Goal: Information Seeking & Learning: Learn about a topic

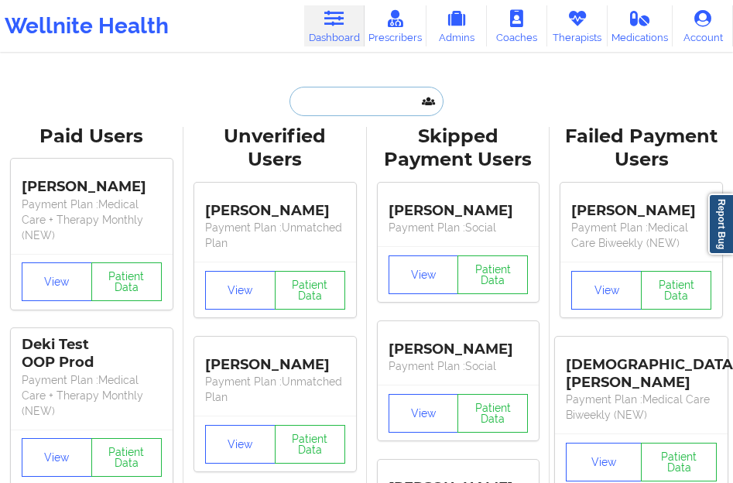
click at [319, 110] on input "text" at bounding box center [366, 101] width 153 height 29
paste input "Lahtoiyena"
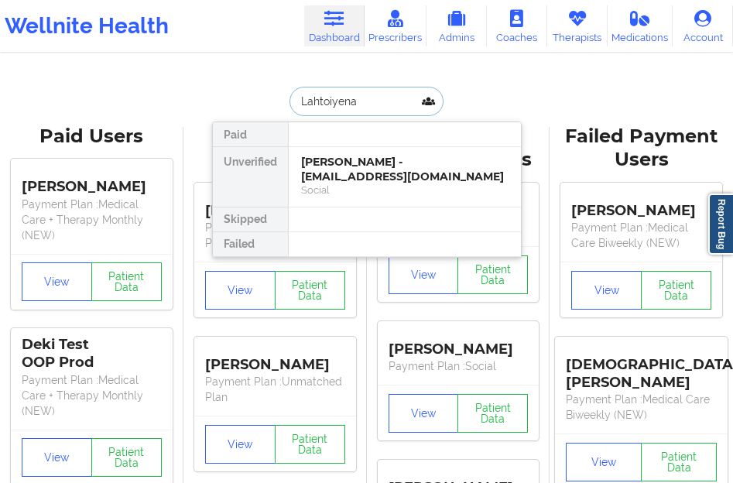
paste input "Lahtoiyena"
type input "Lahtoiyena Lahtoiyena"
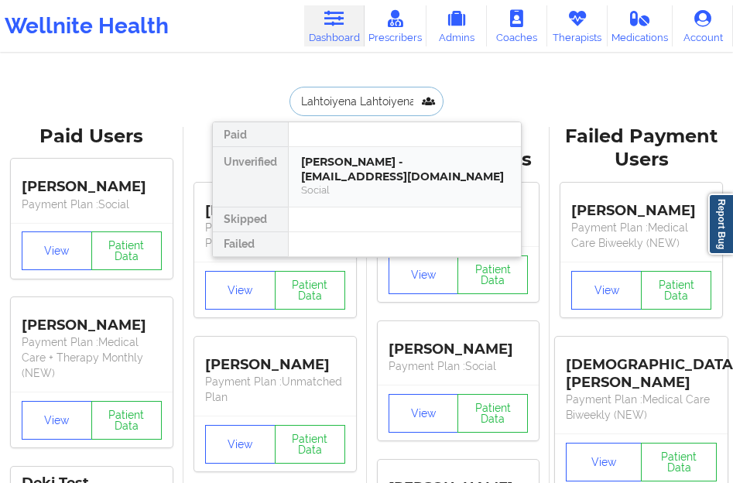
click at [321, 163] on div "[PERSON_NAME] - [EMAIL_ADDRESS][DOMAIN_NAME]" at bounding box center [405, 169] width 208 height 29
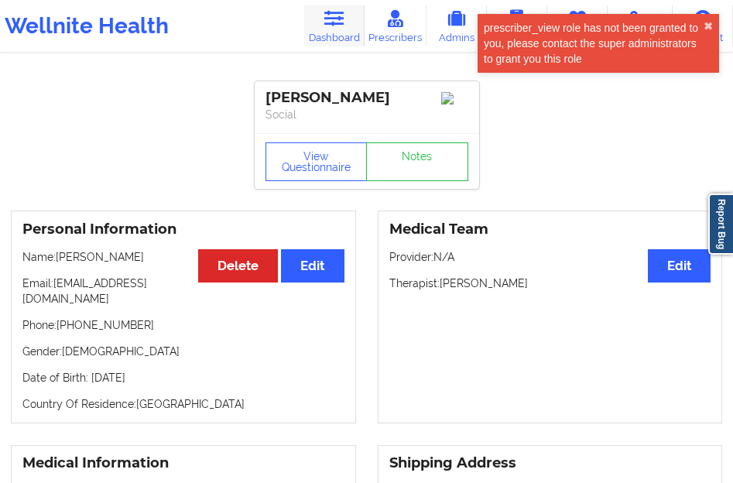
click at [335, 33] on link "Dashboard" at bounding box center [334, 25] width 60 height 41
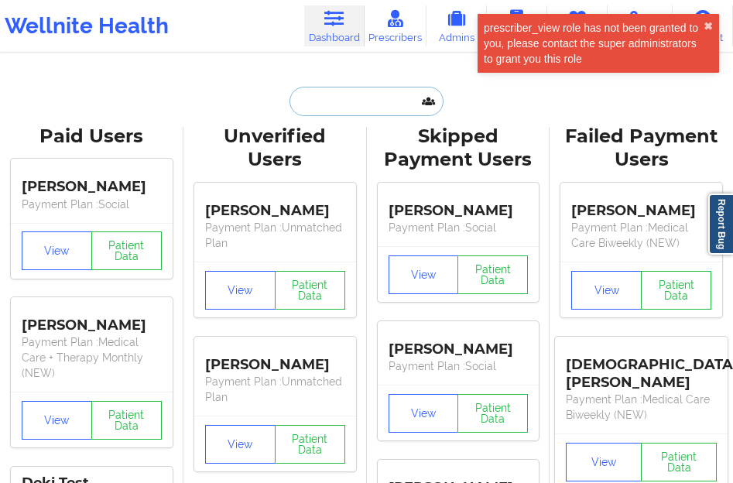
click at [324, 102] on input "text" at bounding box center [366, 101] width 153 height 29
paste input "Lahtoiyena"
type input "Lahtoiyena"
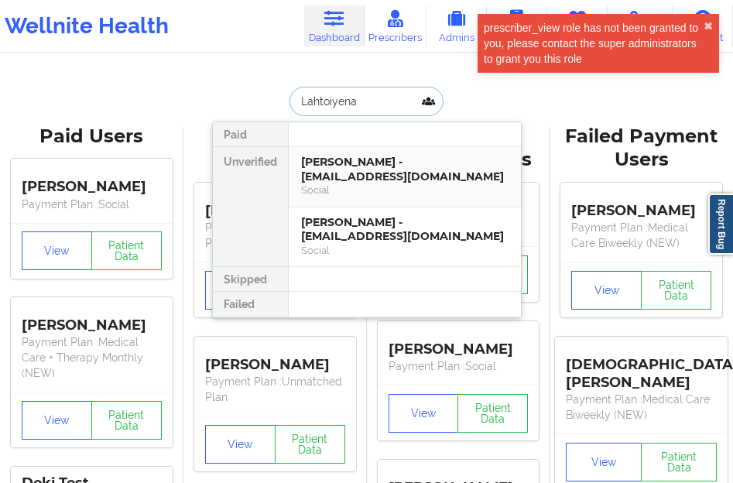
click at [397, 170] on div "[PERSON_NAME] - [EMAIL_ADDRESS][DOMAIN_NAME]" at bounding box center [405, 169] width 208 height 29
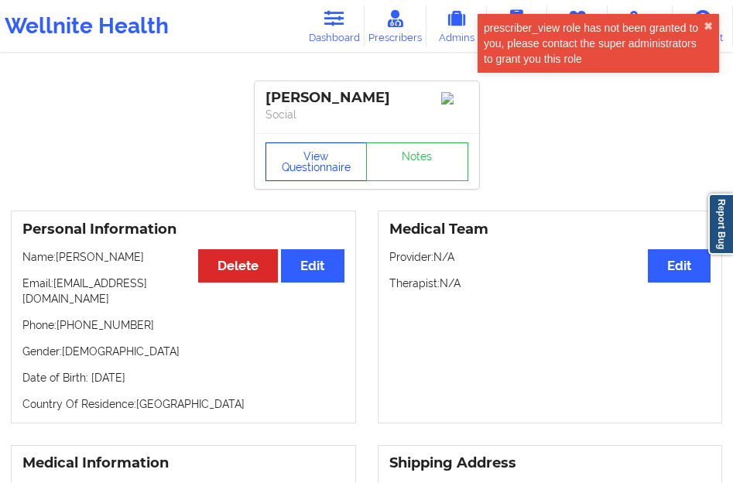
click at [294, 181] on button "View Questionnaire" at bounding box center [317, 161] width 102 height 39
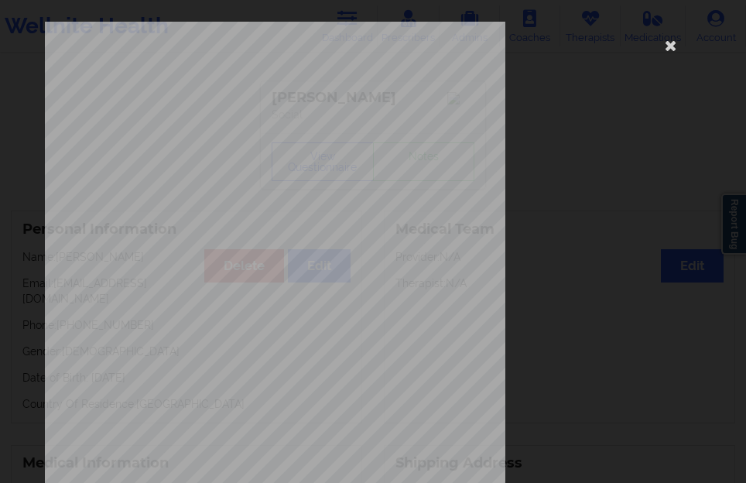
scroll to position [256, 0]
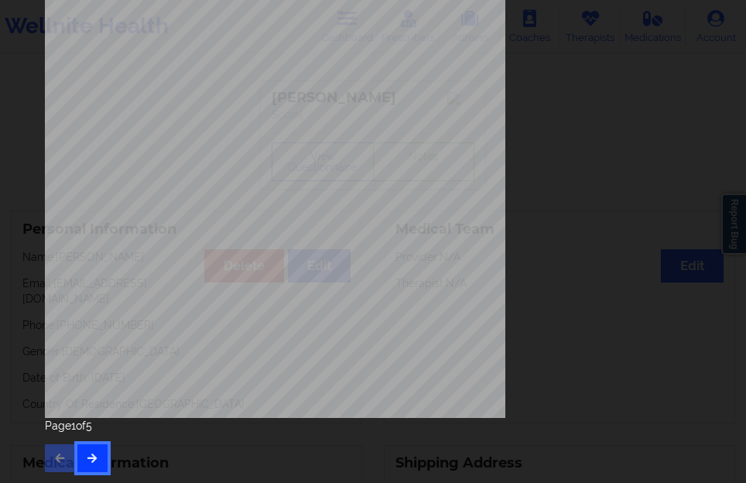
click at [94, 462] on icon "button" at bounding box center [92, 457] width 13 height 9
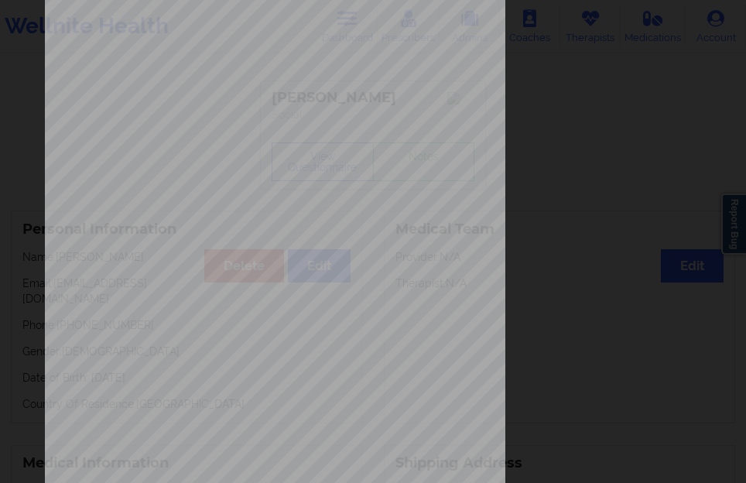
scroll to position [232, 0]
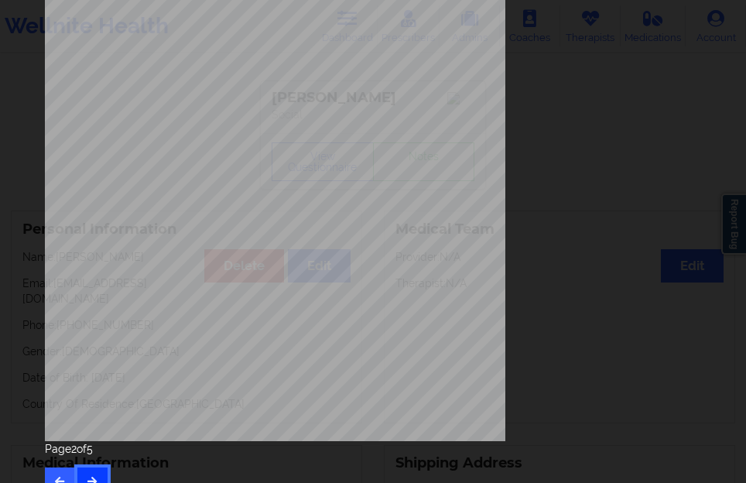
click at [90, 471] on button "button" at bounding box center [92, 482] width 30 height 28
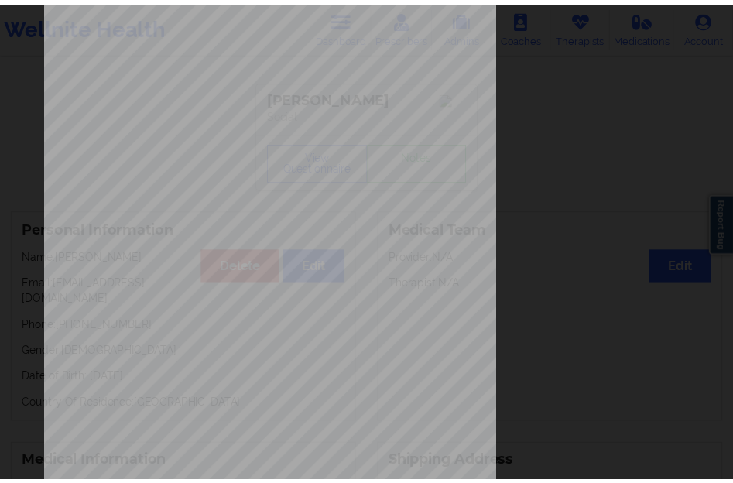
scroll to position [0, 0]
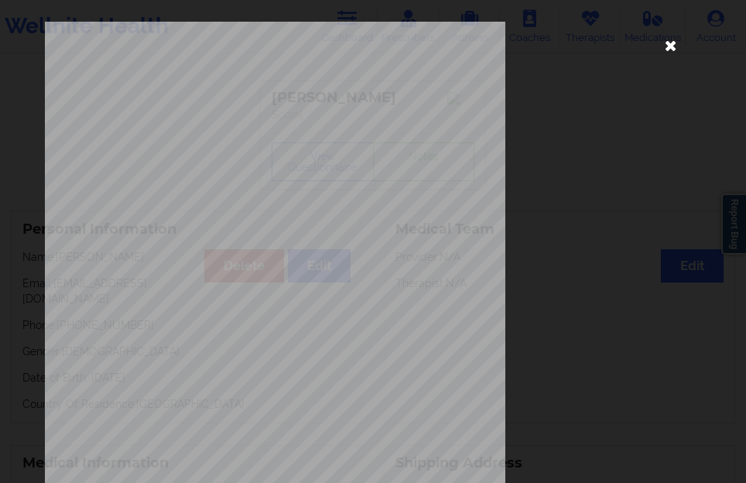
click at [667, 43] on icon at bounding box center [670, 45] width 25 height 25
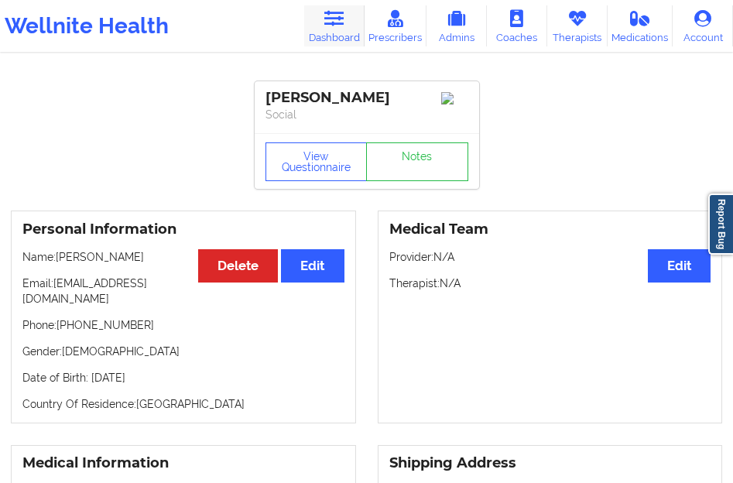
click at [339, 38] on link "Dashboard" at bounding box center [334, 25] width 60 height 41
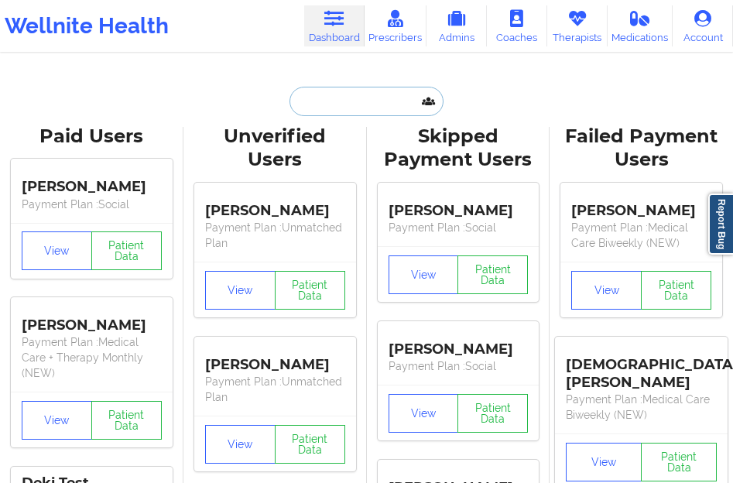
click at [335, 98] on input "text" at bounding box center [366, 101] width 153 height 29
paste input "8006762583"
type input "8006762583"
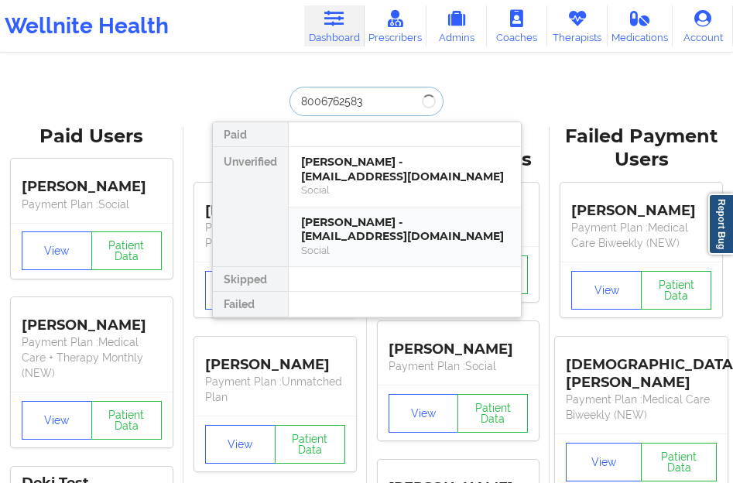
click at [315, 244] on div "Social" at bounding box center [405, 250] width 208 height 13
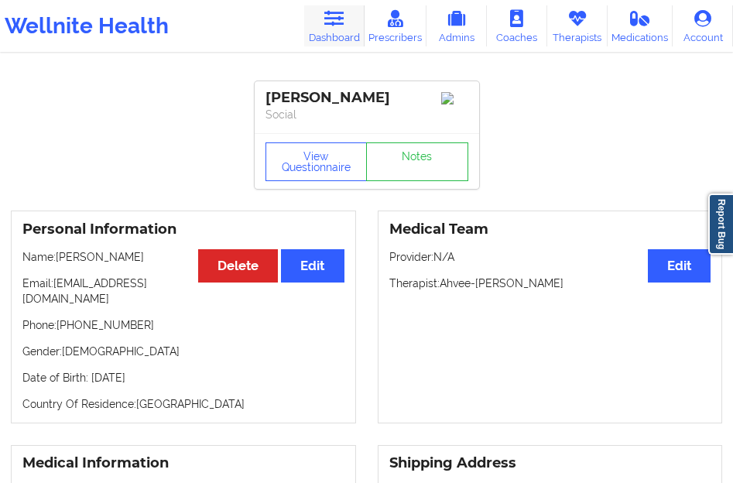
click at [338, 43] on link "Dashboard" at bounding box center [334, 25] width 60 height 41
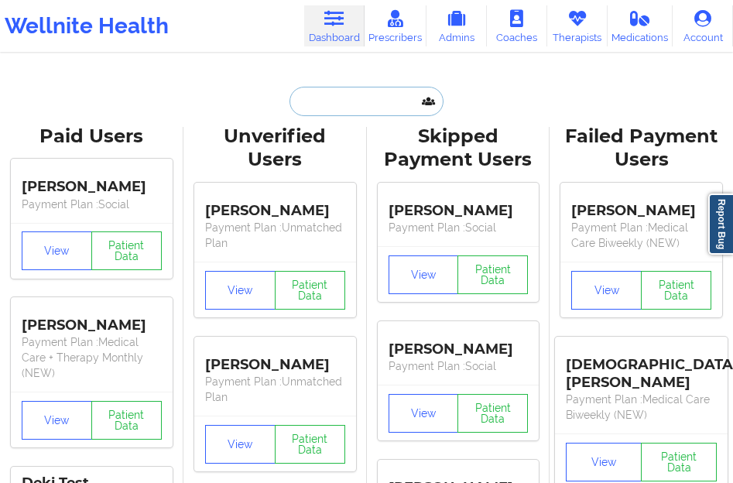
click at [317, 113] on input "text" at bounding box center [366, 101] width 153 height 29
paste input "8006762583"
type input "8006762583"
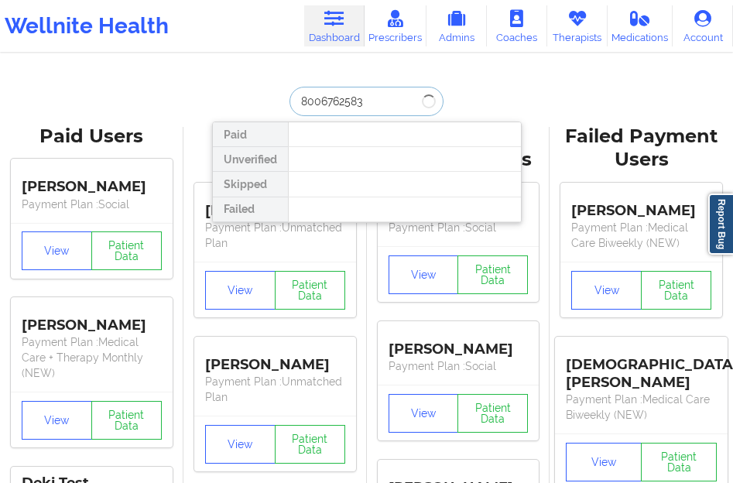
drag, startPoint x: 374, startPoint y: 96, endPoint x: 242, endPoint y: 101, distance: 132.5
click at [242, 101] on div "8006762583 Paid Unverified Skipped Failed" at bounding box center [367, 101] width 310 height 29
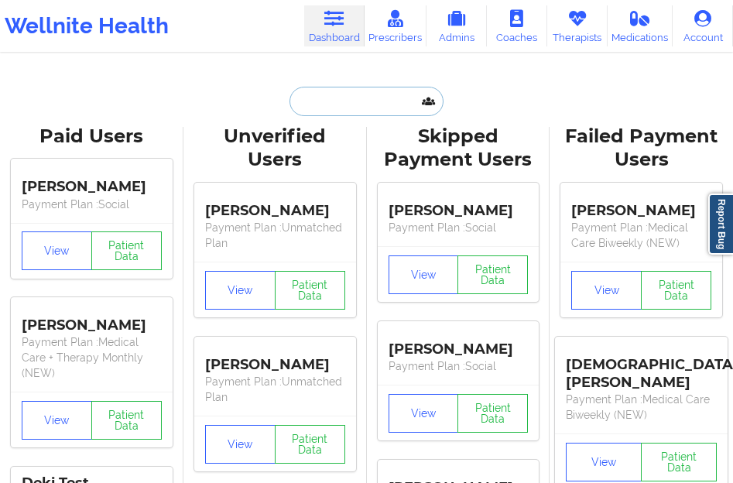
click at [317, 101] on input "text" at bounding box center [366, 101] width 153 height 29
click at [347, 109] on input "text" at bounding box center [366, 101] width 153 height 29
paste input "Lahtoiyena"
type input "Lahtoiyena"
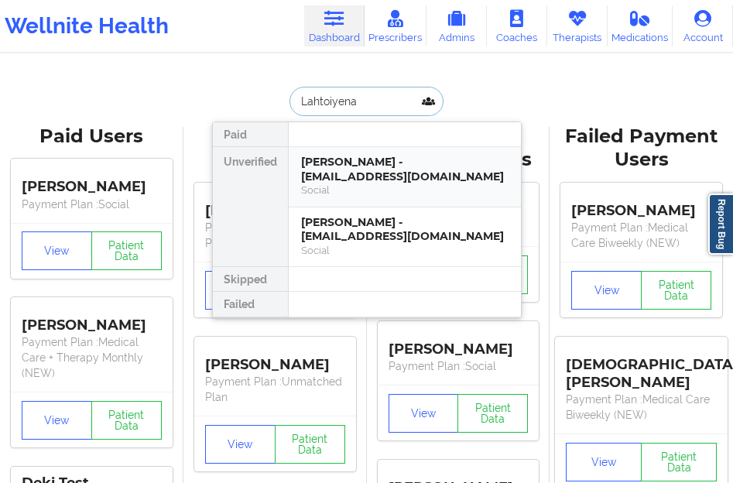
click at [334, 161] on div "[PERSON_NAME] - [EMAIL_ADDRESS][DOMAIN_NAME]" at bounding box center [405, 169] width 208 height 29
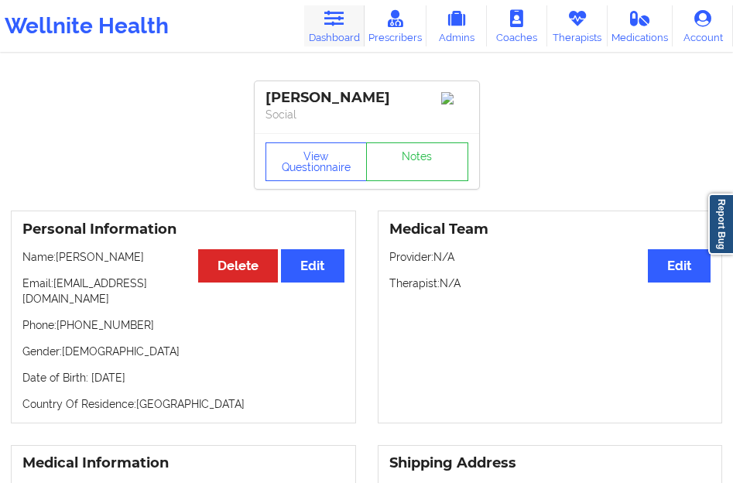
click at [331, 19] on icon at bounding box center [334, 18] width 20 height 17
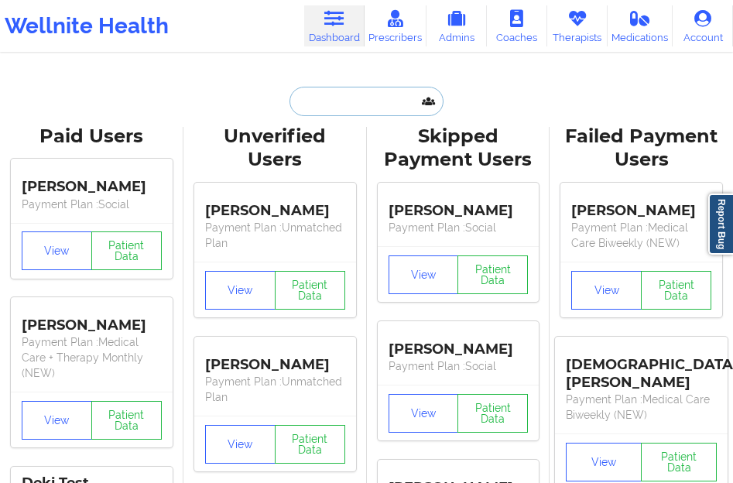
click at [311, 99] on input "text" at bounding box center [366, 101] width 153 height 29
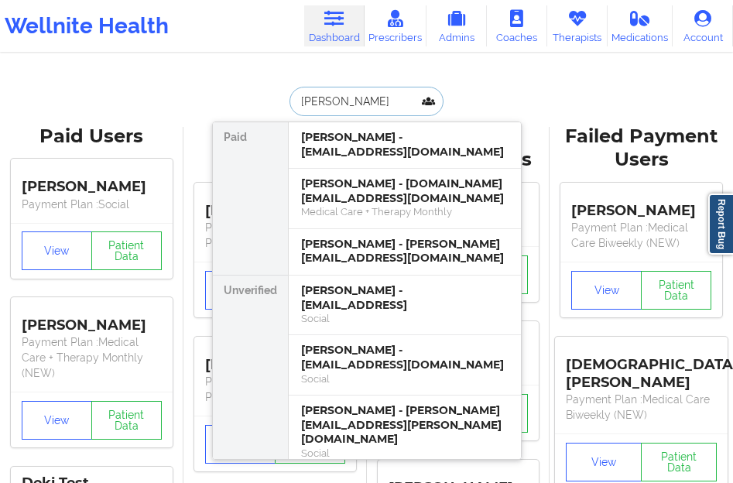
type input "[PERSON_NAME]"
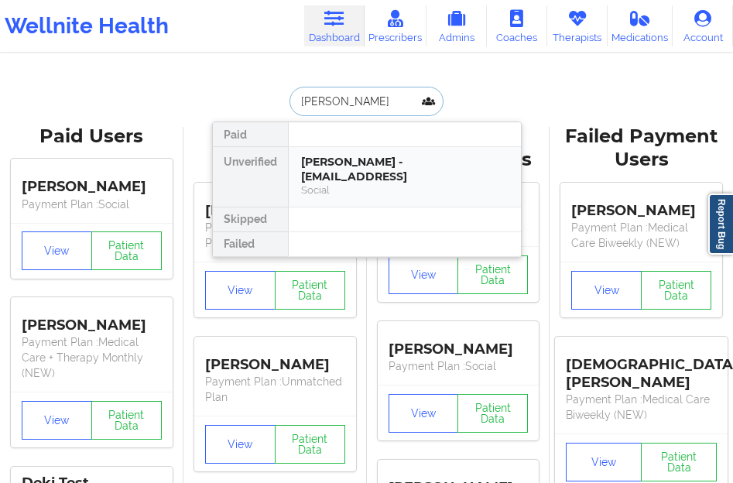
click at [335, 152] on div "[PERSON_NAME] - [EMAIL_ADDRESS] Social" at bounding box center [405, 177] width 232 height 60
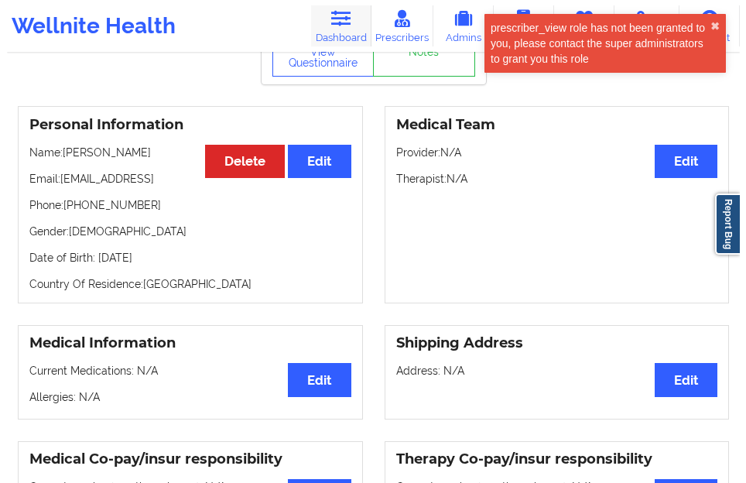
scroll to position [77, 0]
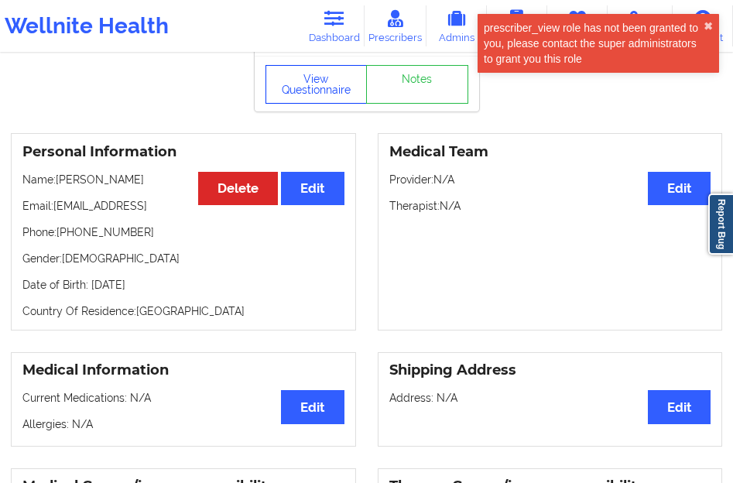
click at [314, 88] on button "View Questionnaire" at bounding box center [317, 84] width 102 height 39
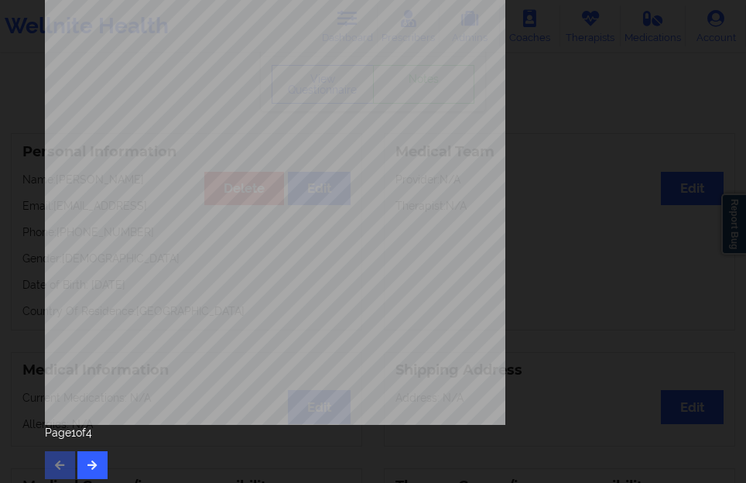
scroll to position [256, 0]
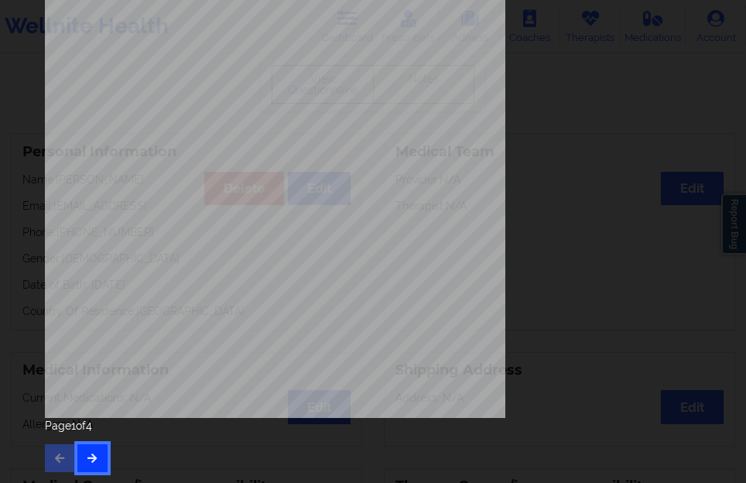
click at [83, 459] on button "button" at bounding box center [92, 458] width 30 height 28
click at [91, 456] on icon "button" at bounding box center [92, 457] width 13 height 9
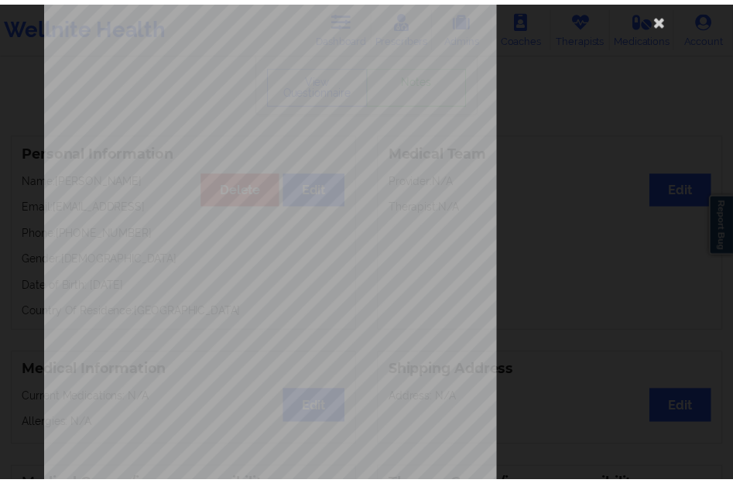
scroll to position [0, 0]
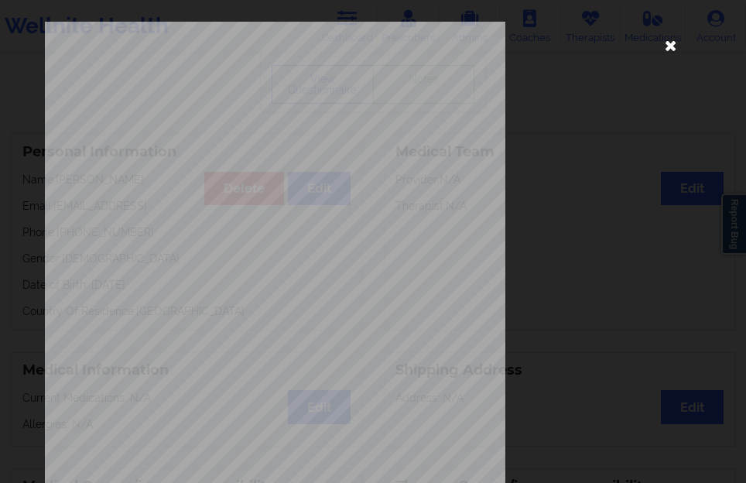
click at [662, 52] on icon at bounding box center [670, 45] width 25 height 25
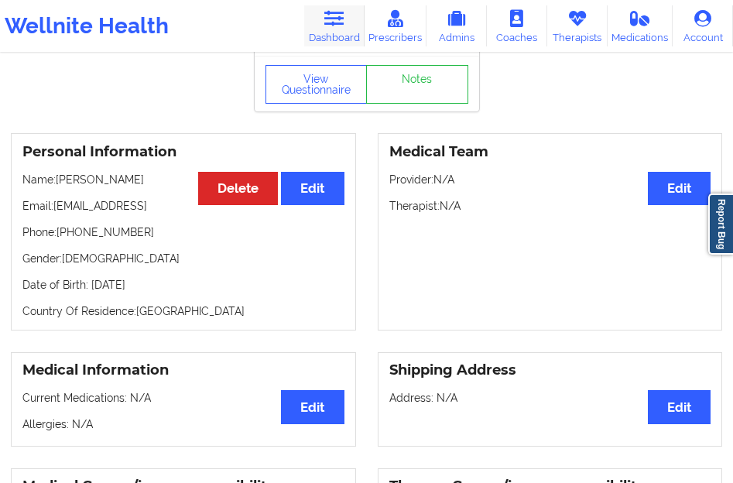
click at [336, 38] on link "Dashboard" at bounding box center [334, 25] width 60 height 41
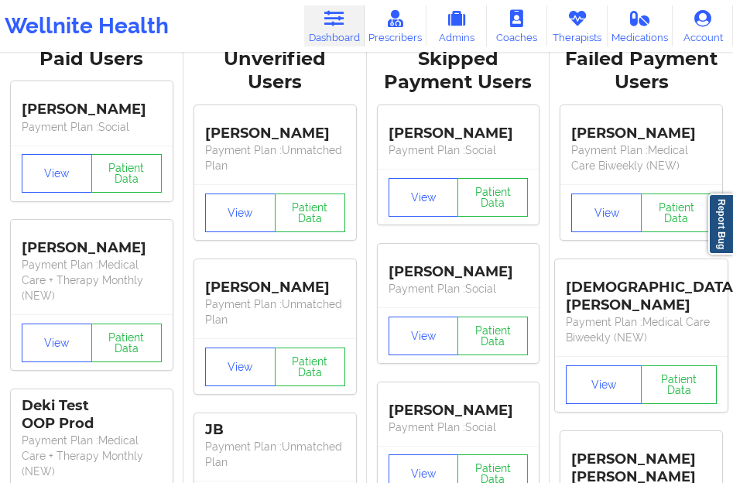
click at [335, 33] on link "Dashboard" at bounding box center [334, 25] width 60 height 41
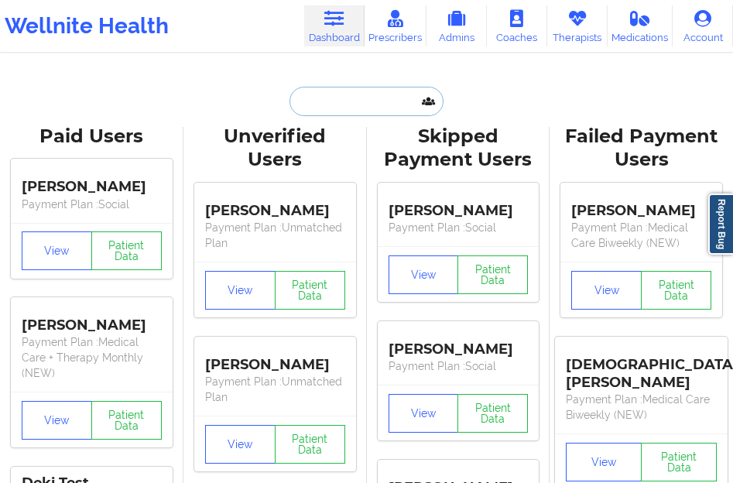
click at [351, 100] on input "text" at bounding box center [366, 101] width 153 height 29
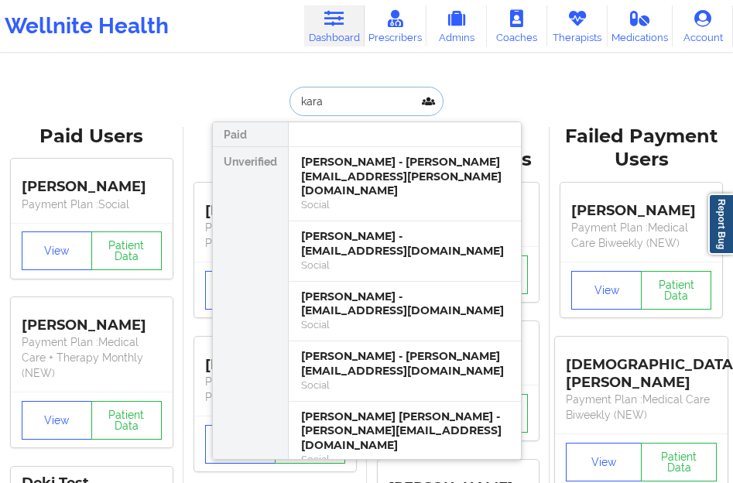
type input "kara"
click at [341, 161] on div "[PERSON_NAME] - [PERSON_NAME][EMAIL_ADDRESS][PERSON_NAME][DOMAIN_NAME]" at bounding box center [405, 176] width 208 height 43
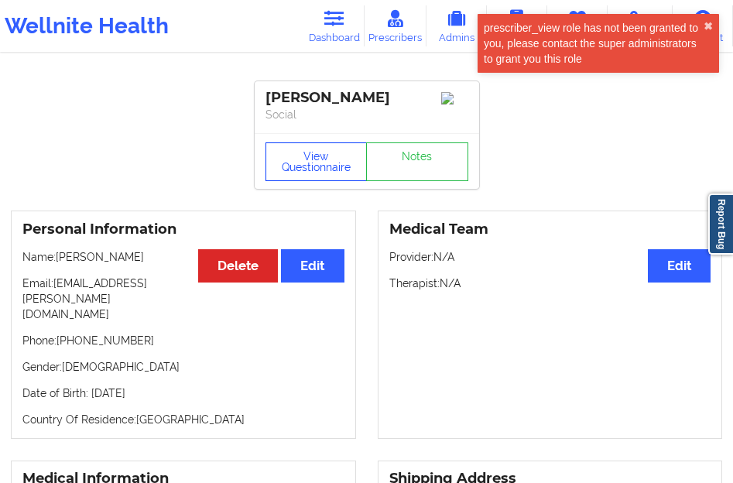
click at [317, 168] on button "View Questionnaire" at bounding box center [317, 161] width 102 height 39
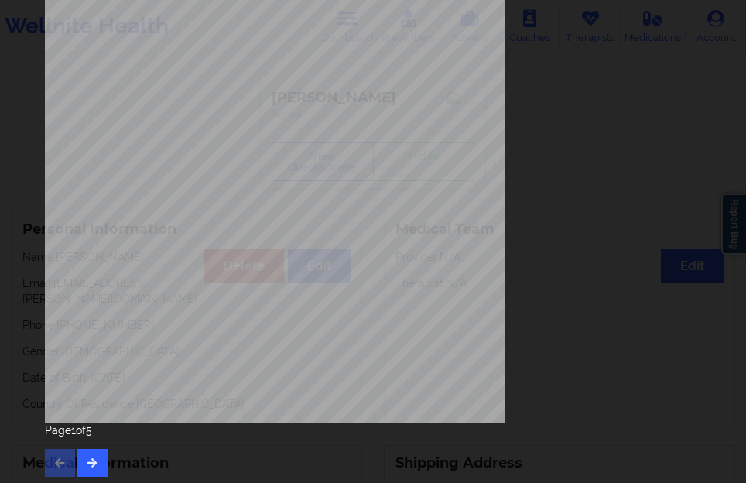
scroll to position [256, 0]
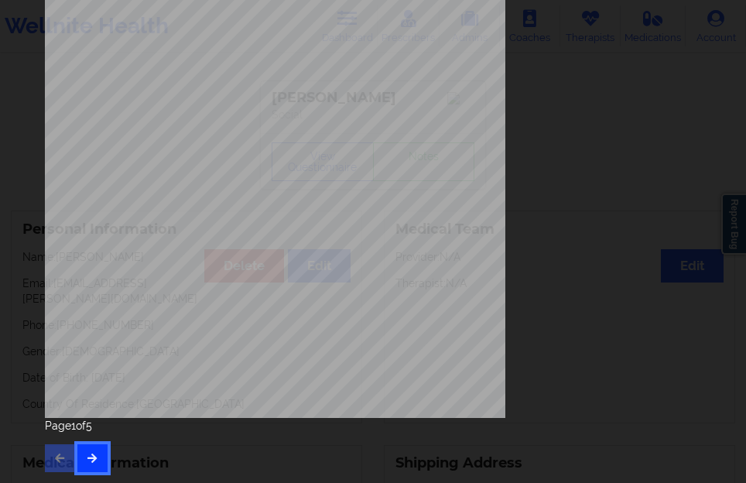
click at [91, 449] on button "button" at bounding box center [92, 458] width 30 height 28
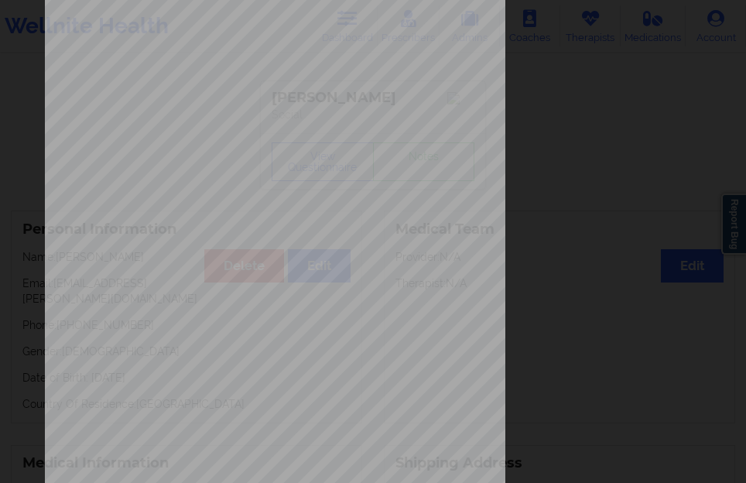
scroll to position [232, 0]
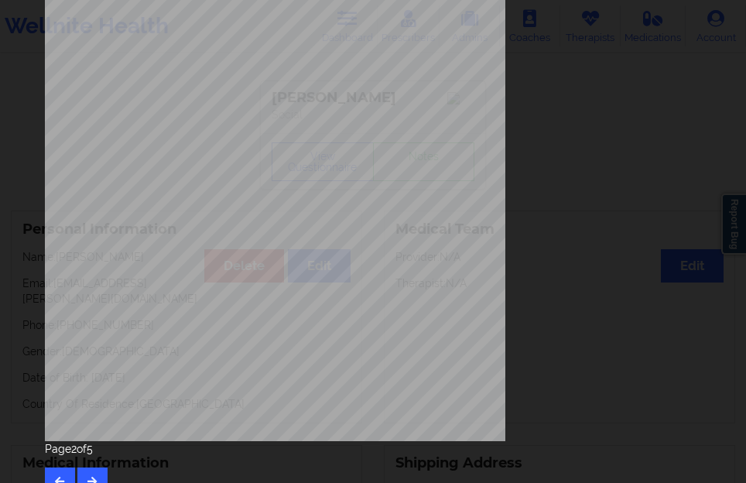
click at [95, 465] on div "Page 2 of 5" at bounding box center [373, 468] width 657 height 54
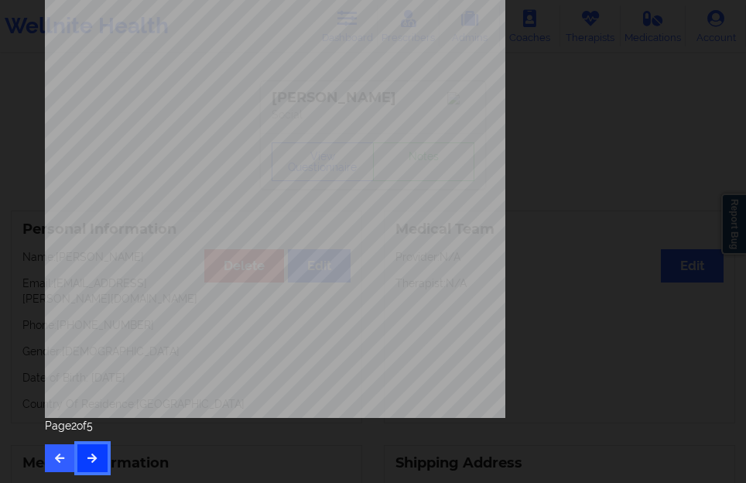
click at [93, 467] on button "button" at bounding box center [92, 458] width 30 height 28
click at [92, 449] on button "button" at bounding box center [92, 458] width 30 height 28
click at [55, 458] on icon "button" at bounding box center [59, 457] width 13 height 9
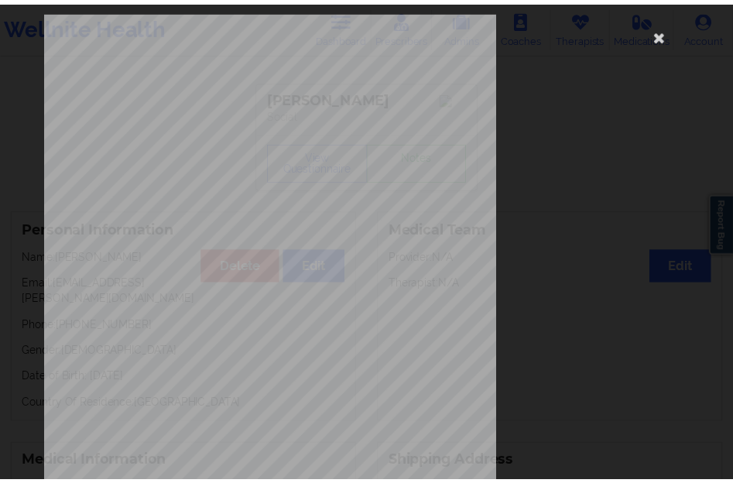
scroll to position [1, 0]
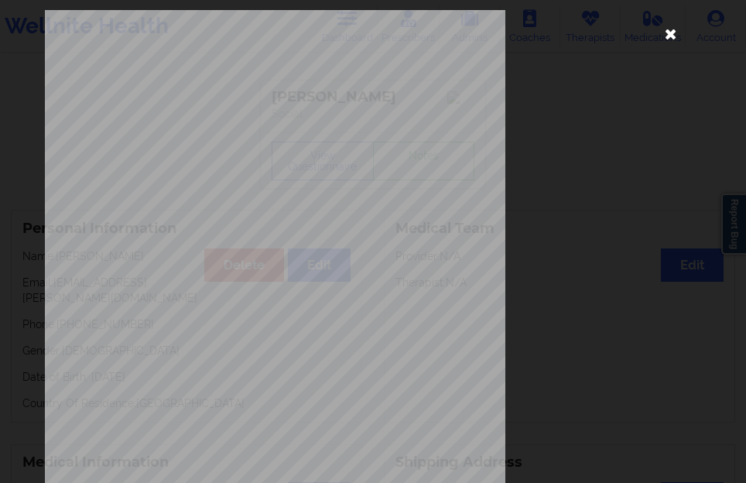
click at [664, 39] on icon at bounding box center [670, 33] width 25 height 25
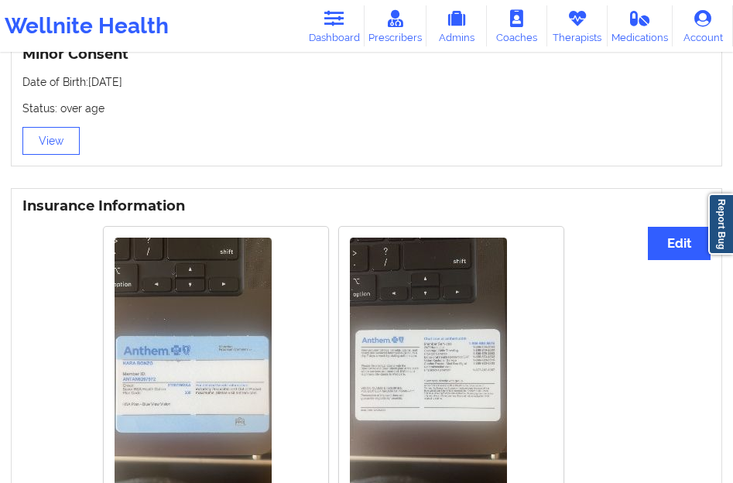
scroll to position [1162, 0]
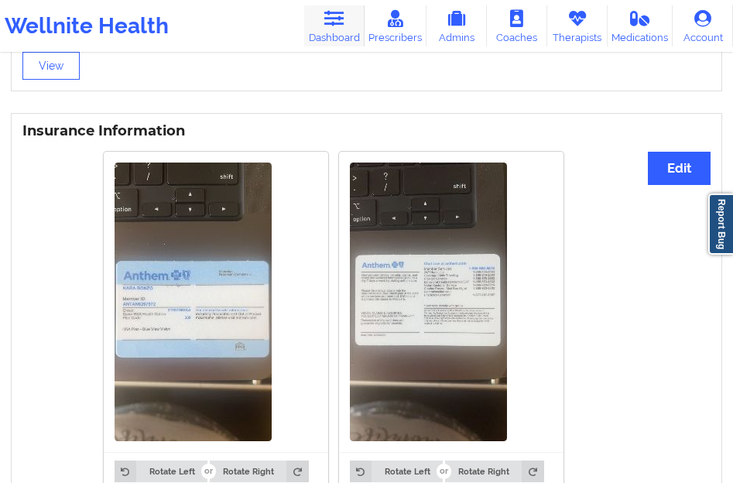
click at [363, 34] on link "Dashboard" at bounding box center [334, 25] width 60 height 41
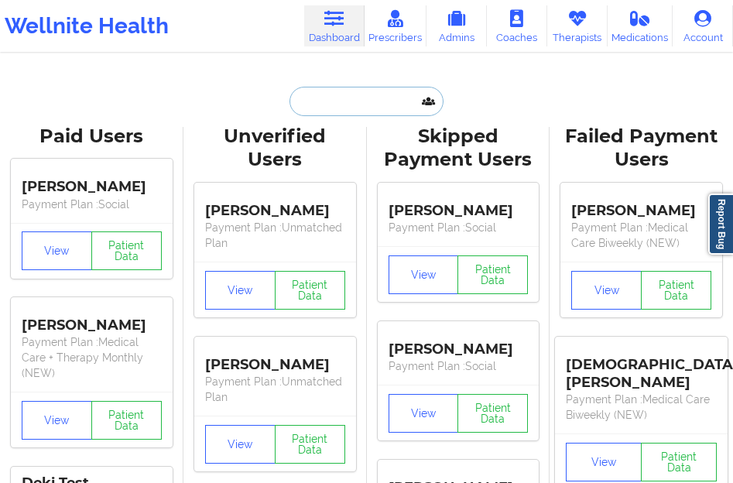
click at [310, 114] on input "text" at bounding box center [366, 101] width 153 height 29
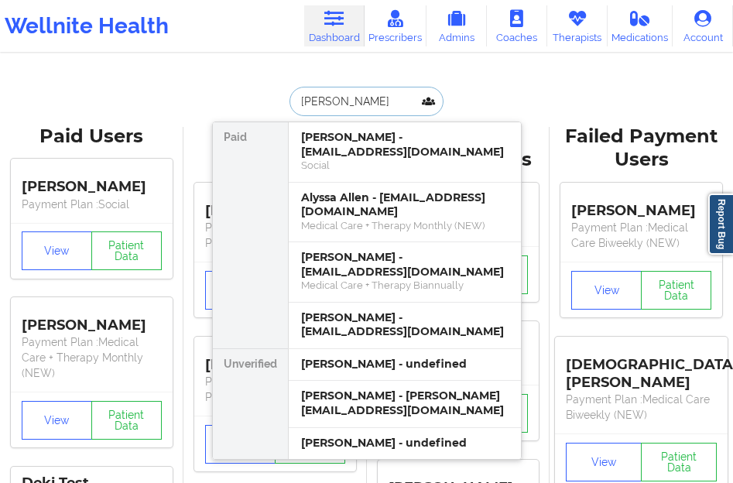
type input "[PERSON_NAME]"
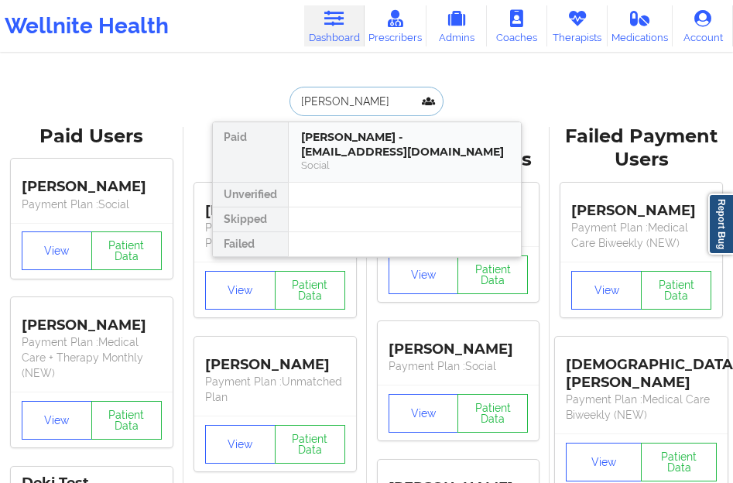
click at [329, 159] on div "Social" at bounding box center [405, 165] width 208 height 13
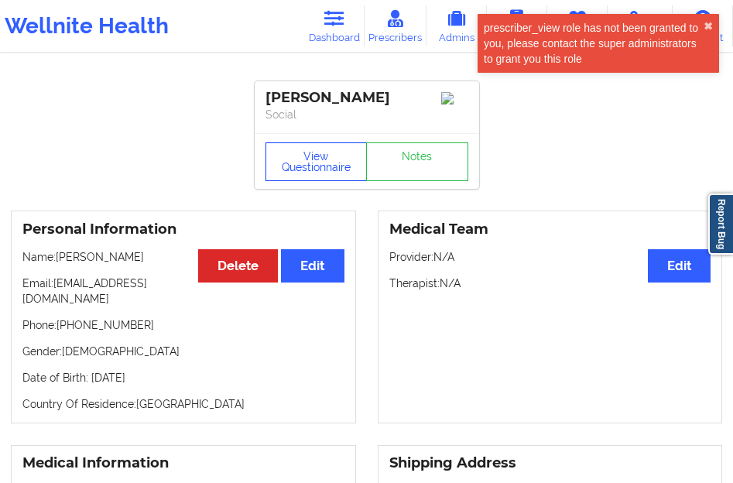
click at [329, 149] on button "View Questionnaire" at bounding box center [317, 161] width 102 height 39
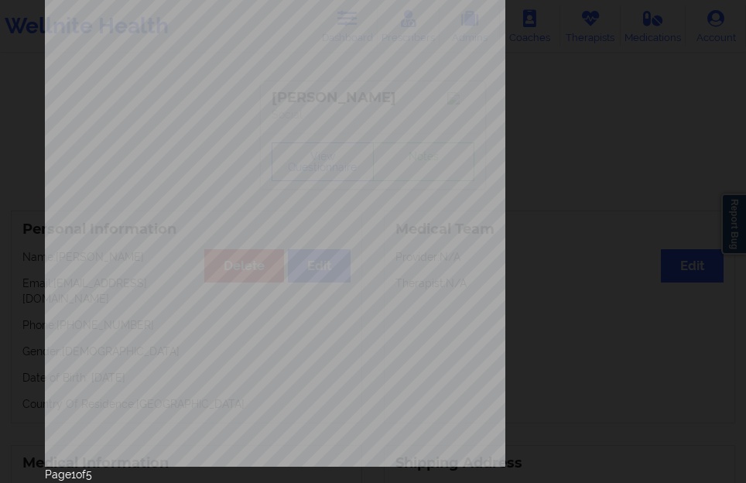
scroll to position [256, 0]
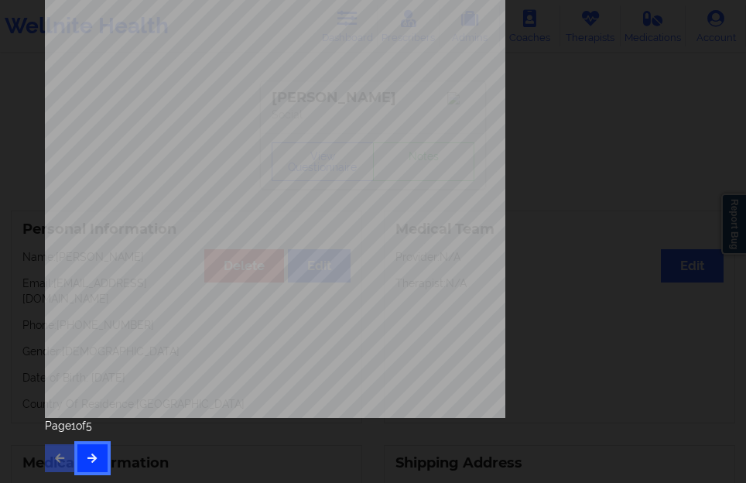
click at [89, 462] on icon "button" at bounding box center [92, 457] width 13 height 9
click at [91, 451] on button "button" at bounding box center [92, 458] width 30 height 28
click at [91, 460] on icon "button" at bounding box center [92, 457] width 13 height 9
click at [60, 455] on icon "button" at bounding box center [59, 457] width 13 height 9
click at [89, 441] on div "Page 3 of 5" at bounding box center [373, 445] width 657 height 54
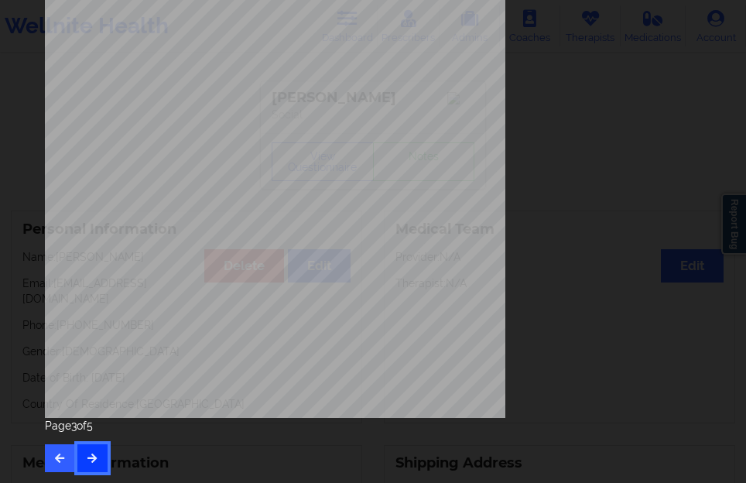
click at [89, 454] on icon "button" at bounding box center [92, 457] width 13 height 9
click at [91, 457] on icon "button" at bounding box center [92, 457] width 13 height 9
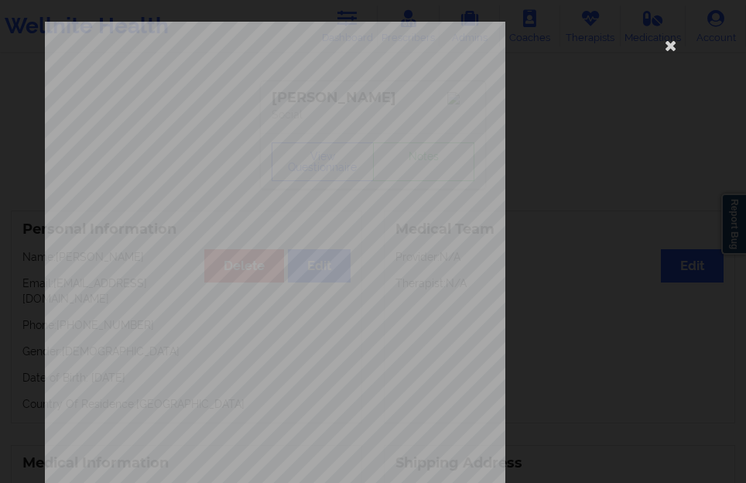
scroll to position [232, 0]
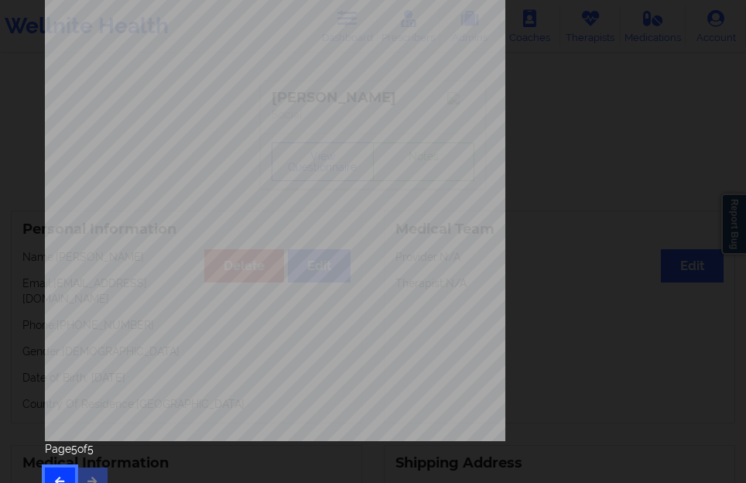
click at [66, 468] on button "button" at bounding box center [60, 482] width 30 height 28
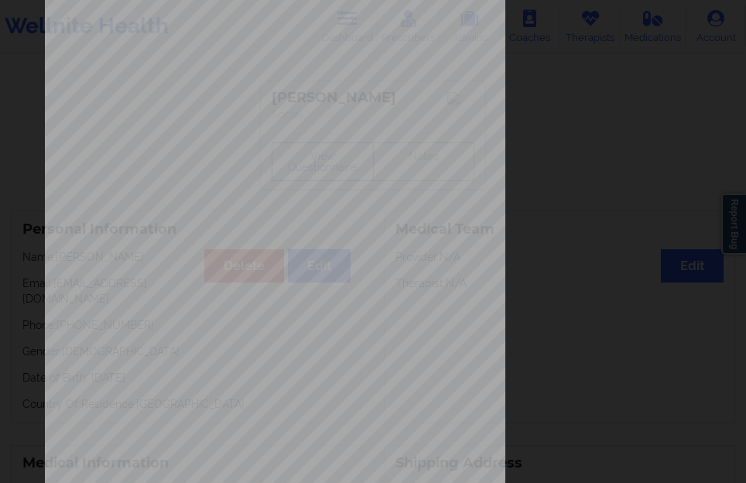
scroll to position [256, 0]
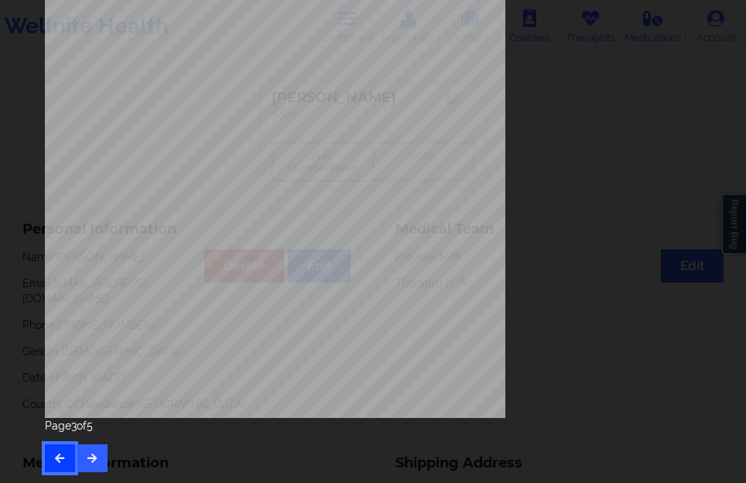
click at [55, 454] on icon "button" at bounding box center [59, 457] width 13 height 9
click at [83, 444] on button "button" at bounding box center [92, 458] width 30 height 28
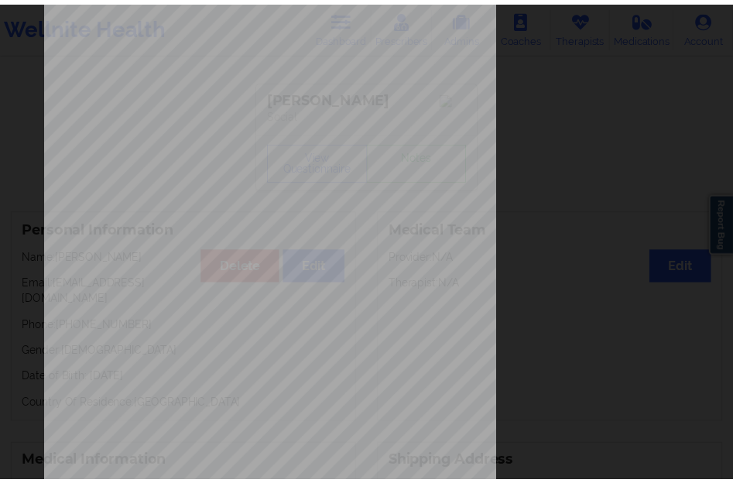
scroll to position [0, 0]
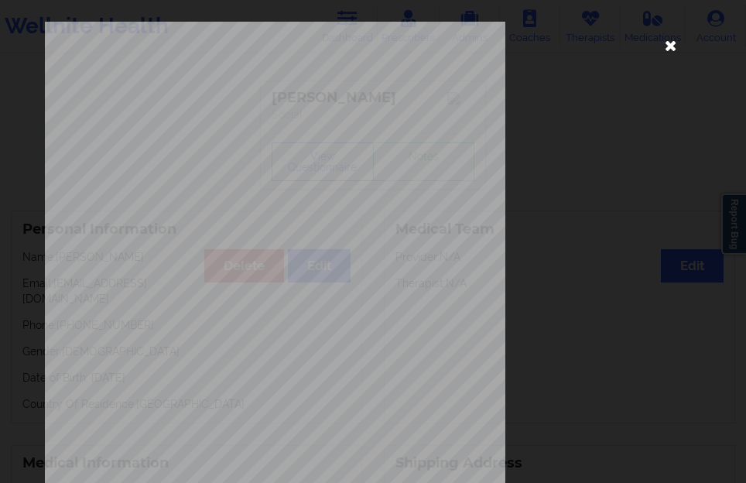
click at [662, 38] on icon at bounding box center [670, 45] width 25 height 25
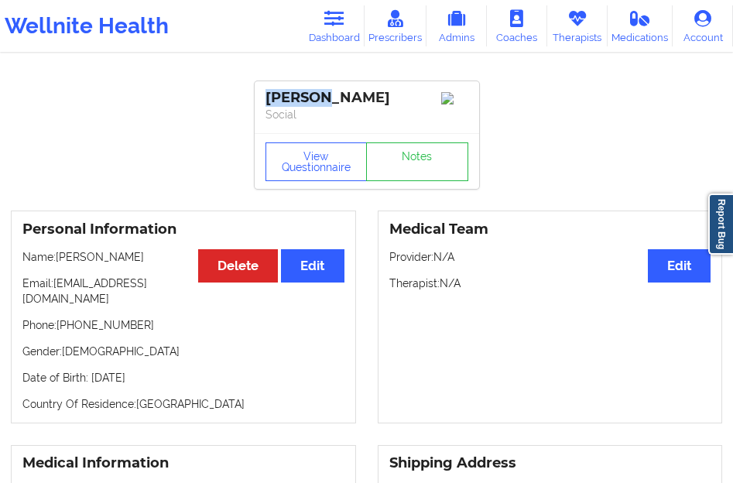
drag, startPoint x: 316, startPoint y: 101, endPoint x: 252, endPoint y: 102, distance: 64.3
copy div "Alyssa"
click at [357, 98] on div "[PERSON_NAME]" at bounding box center [367, 98] width 203 height 18
drag, startPoint x: 356, startPoint y: 98, endPoint x: 324, endPoint y: 98, distance: 32.5
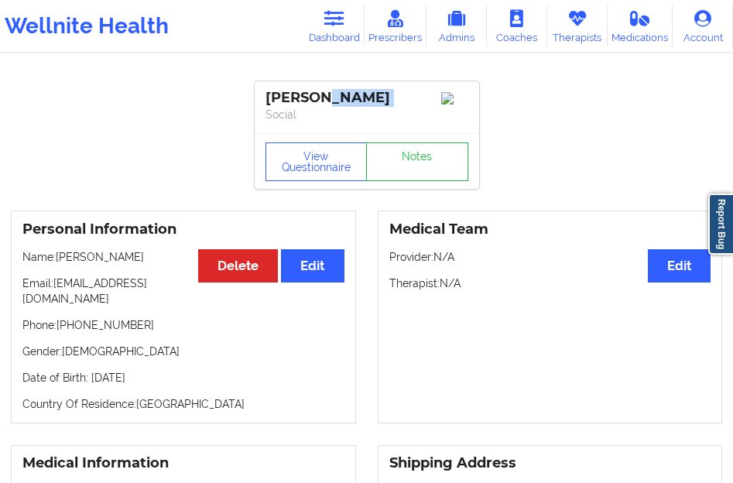
click at [324, 98] on div "[PERSON_NAME]" at bounding box center [367, 98] width 203 height 18
copy div "[PERSON_NAME]"
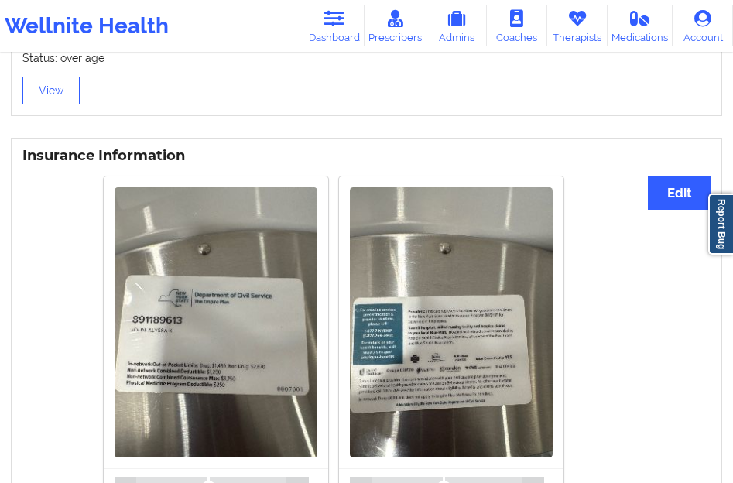
scroll to position [1162, 0]
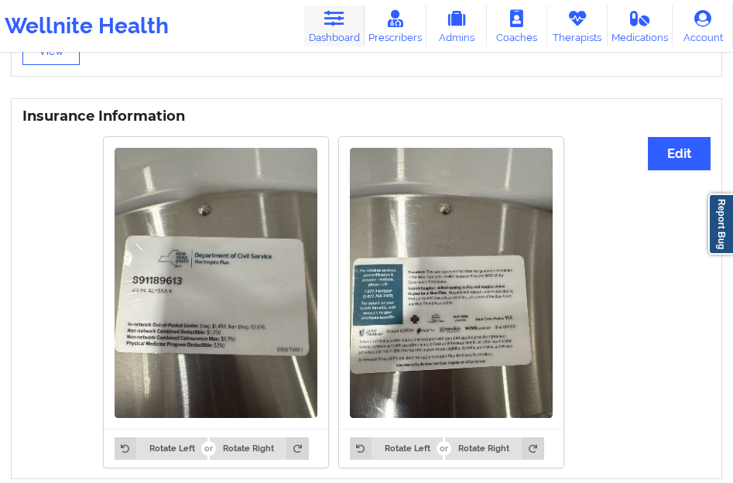
click at [328, 20] on icon at bounding box center [334, 18] width 20 height 17
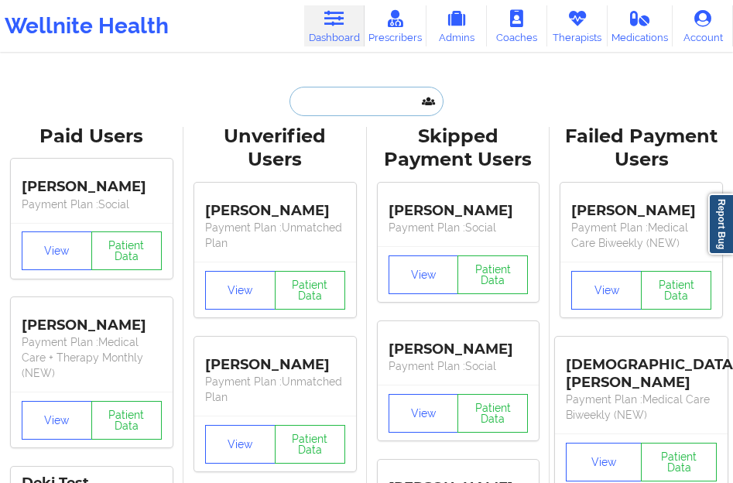
click at [306, 101] on input "text" at bounding box center [366, 101] width 153 height 29
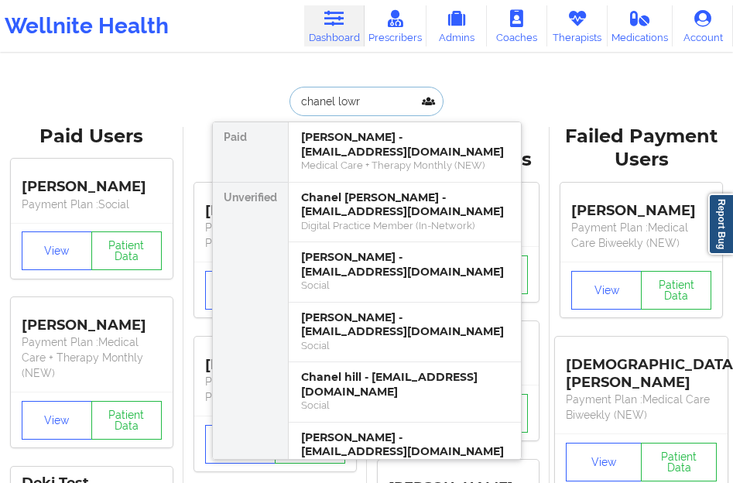
type input "[PERSON_NAME]"
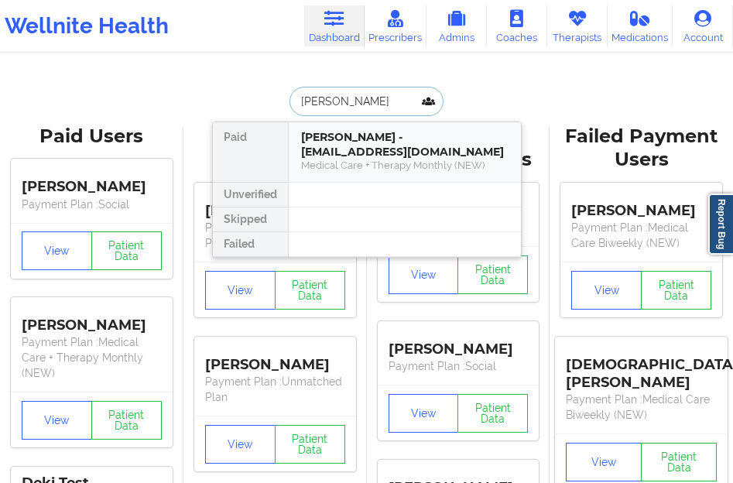
click at [334, 160] on div "Medical Care + Therapy Monthly (NEW)" at bounding box center [405, 165] width 208 height 13
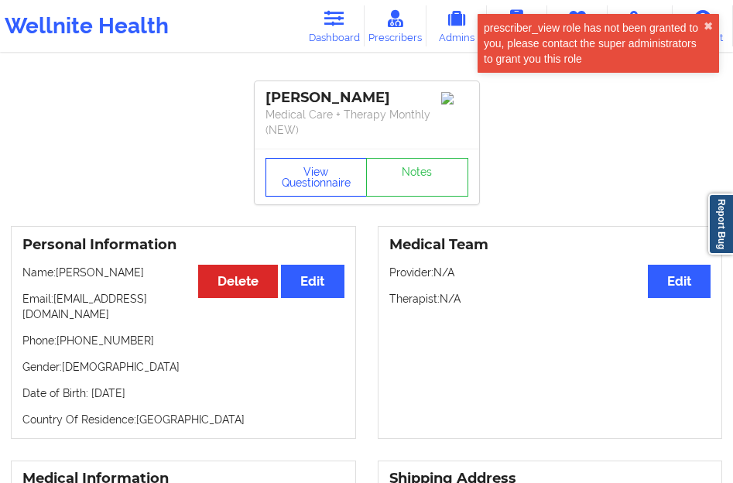
click at [331, 176] on button "View Questionnaire" at bounding box center [317, 177] width 102 height 39
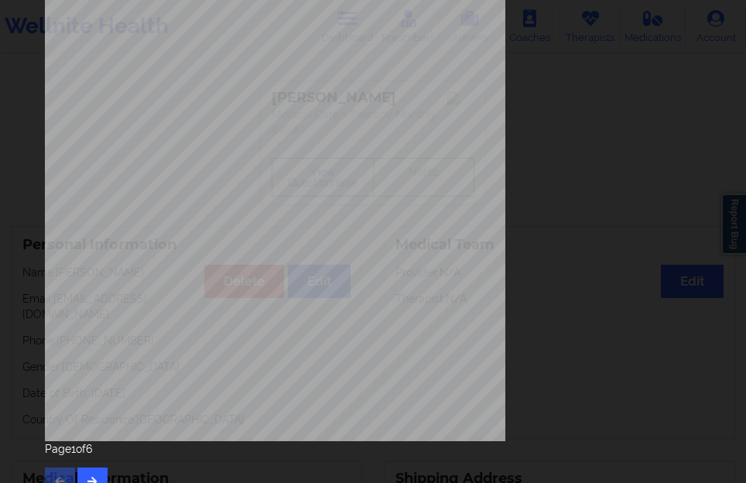
scroll to position [256, 0]
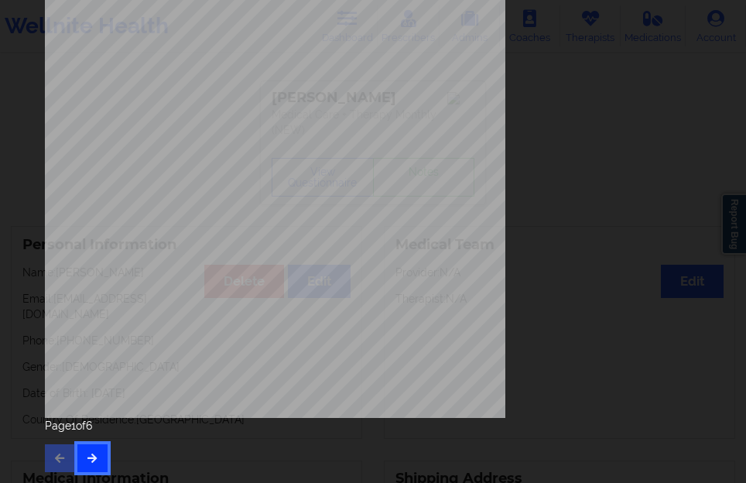
click at [87, 455] on icon "button" at bounding box center [92, 457] width 13 height 9
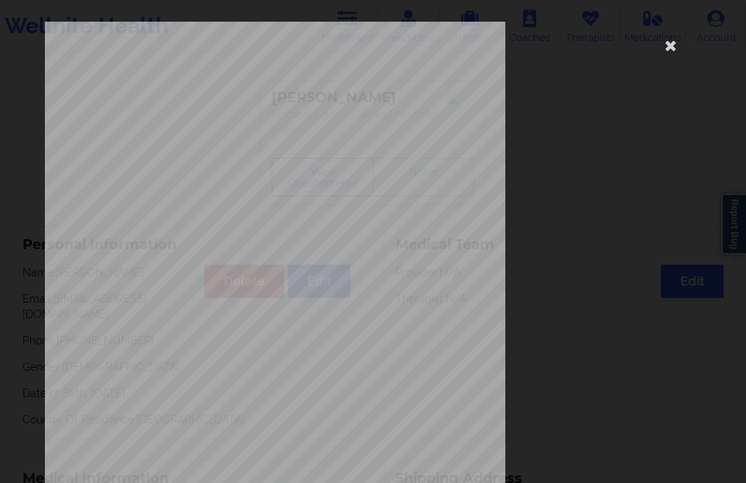
scroll to position [232, 0]
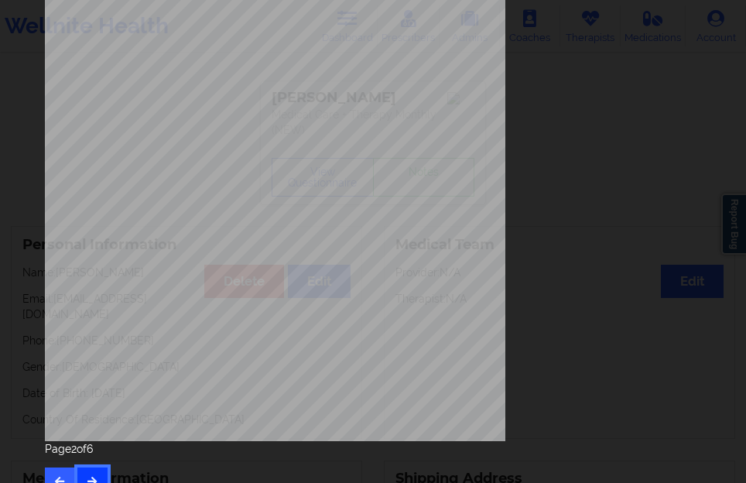
click at [90, 468] on button "button" at bounding box center [92, 482] width 30 height 28
click at [93, 479] on icon "button" at bounding box center [92, 480] width 13 height 9
click at [96, 468] on button "button" at bounding box center [92, 482] width 30 height 28
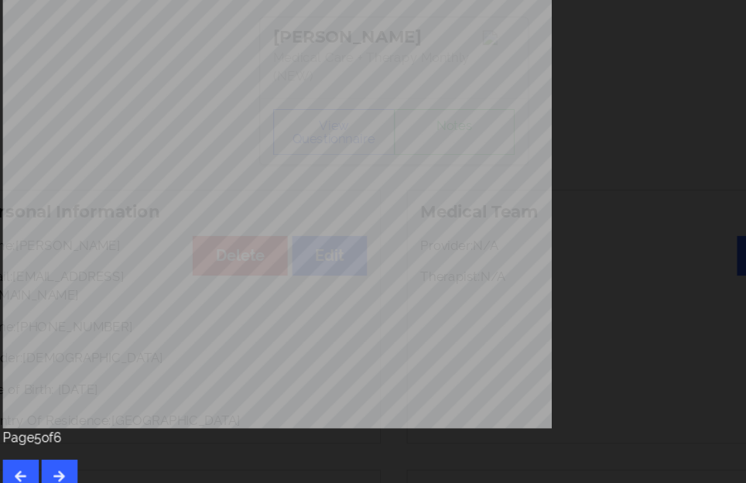
scroll to position [256, 0]
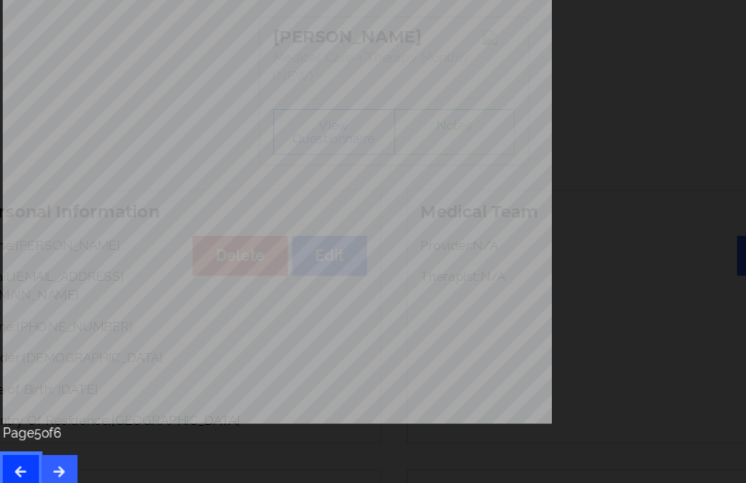
click at [50, 457] on button "button" at bounding box center [60, 458] width 30 height 28
click at [89, 455] on icon "button" at bounding box center [92, 457] width 13 height 9
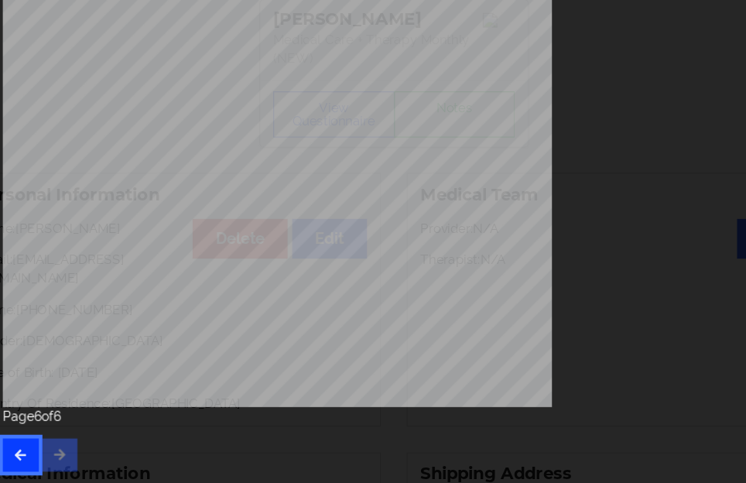
click at [60, 465] on button "button" at bounding box center [60, 458] width 30 height 28
click at [60, 456] on icon "button" at bounding box center [59, 457] width 13 height 9
click at [63, 465] on button "button" at bounding box center [60, 458] width 30 height 28
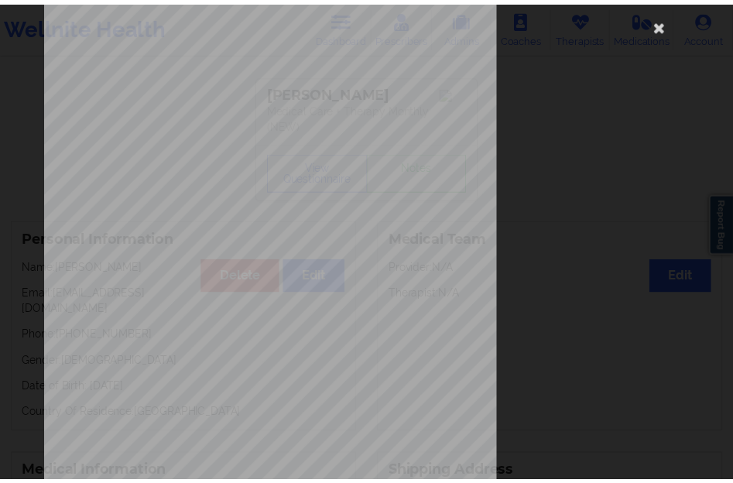
scroll to position [0, 0]
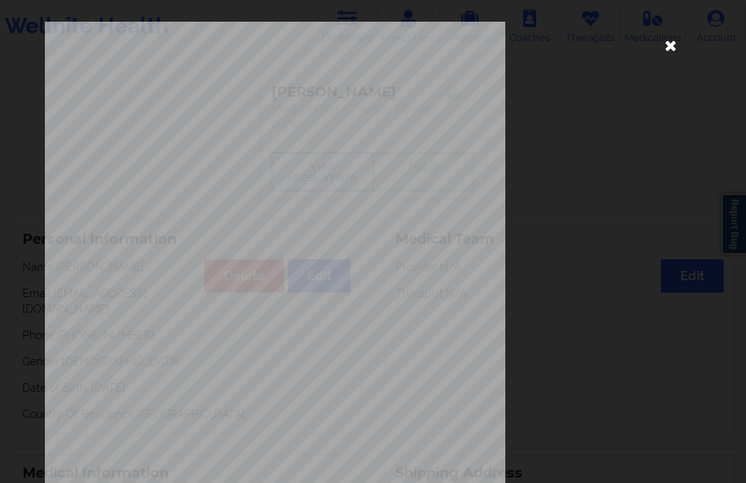
click at [664, 45] on icon at bounding box center [670, 45] width 25 height 25
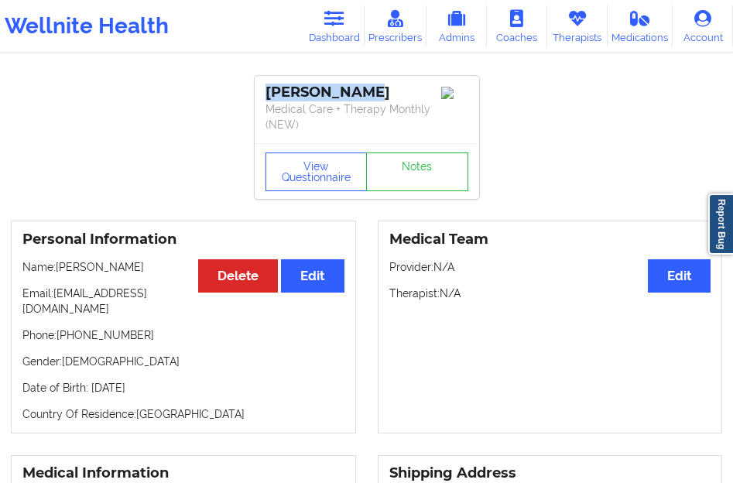
drag, startPoint x: 269, startPoint y: 88, endPoint x: 367, endPoint y: 91, distance: 98.4
click at [367, 91] on div "[PERSON_NAME]" at bounding box center [367, 93] width 203 height 18
copy div "[PERSON_NAME]"
